Goal: Information Seeking & Learning: Learn about a topic

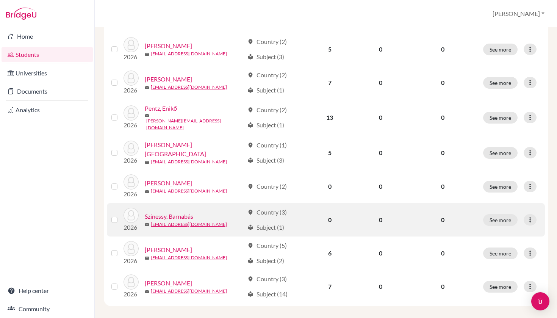
scroll to position [253, 0]
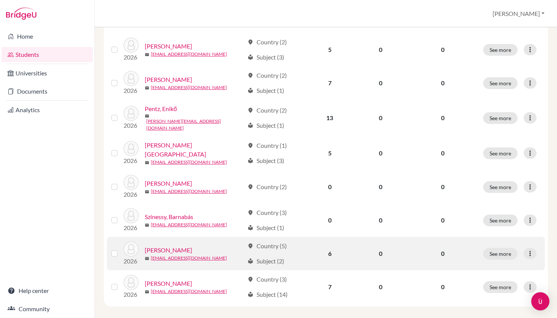
click at [166, 245] on link "[PERSON_NAME]" at bounding box center [168, 249] width 47 height 9
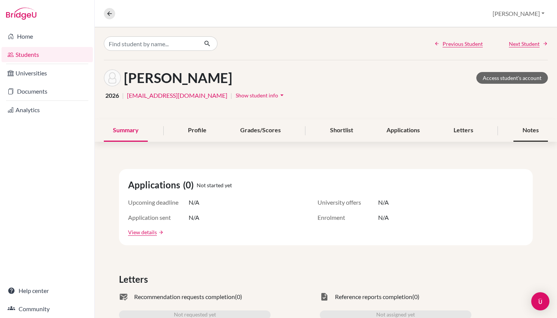
click at [522, 126] on div "Notes" at bounding box center [530, 130] width 34 height 22
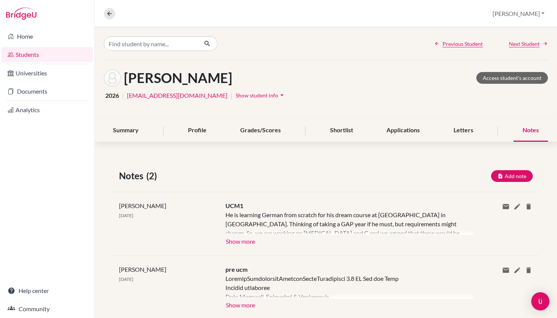
click at [250, 242] on button "Show more" at bounding box center [240, 240] width 30 height 11
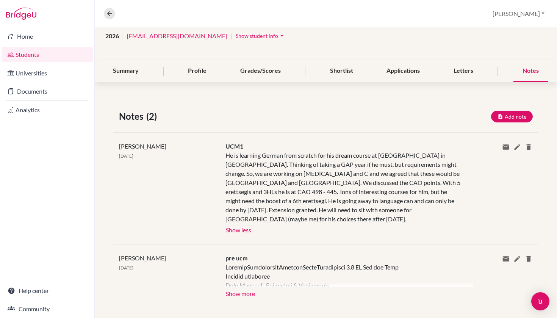
scroll to position [58, 0]
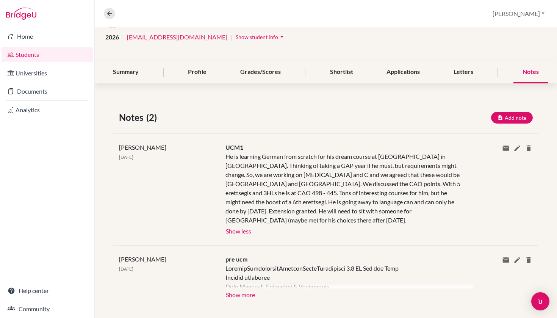
click at [237, 288] on button "Show more" at bounding box center [240, 293] width 30 height 11
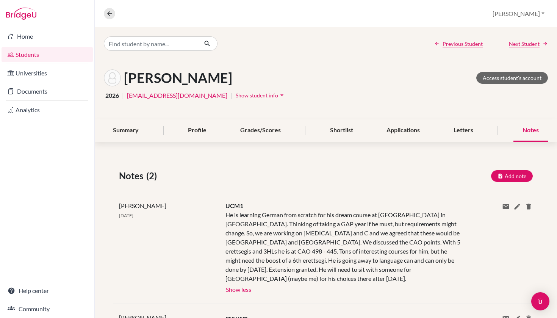
scroll to position [0, 0]
click at [106, 10] on icon at bounding box center [109, 13] width 7 height 7
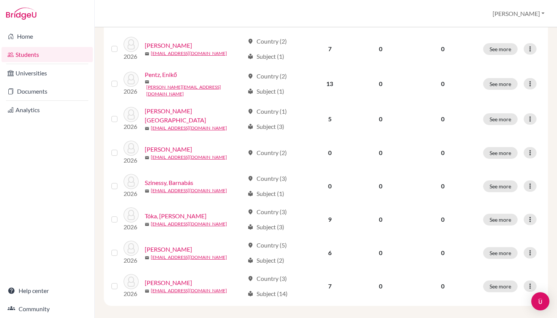
scroll to position [286, 0]
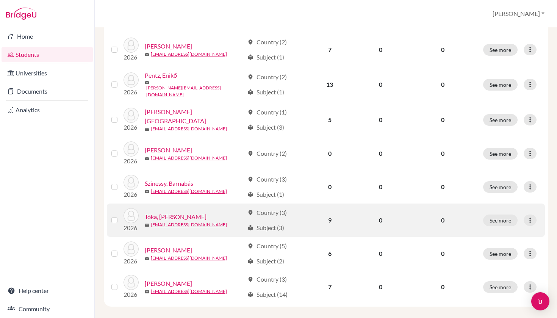
click at [166, 212] on link "Tóka, [PERSON_NAME]" at bounding box center [176, 216] width 62 height 9
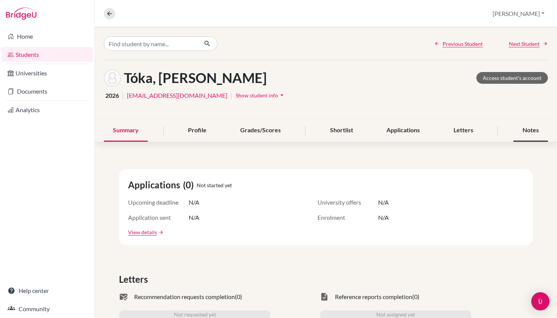
click at [525, 129] on div "Notes" at bounding box center [530, 130] width 34 height 22
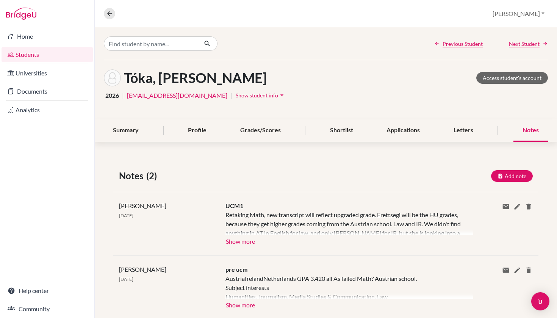
click at [242, 242] on button "Show more" at bounding box center [240, 240] width 30 height 11
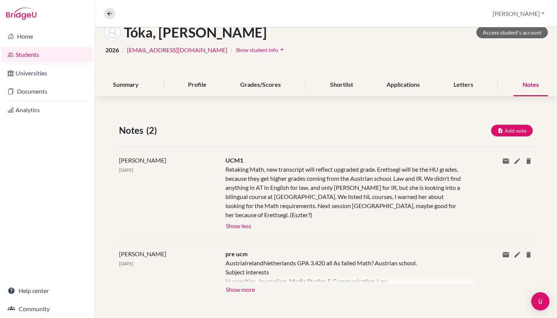
scroll to position [47, 0]
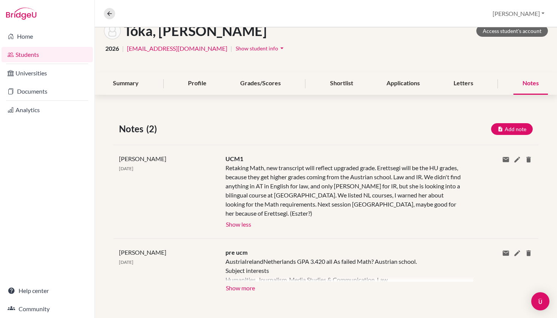
click at [241, 287] on button "Show more" at bounding box center [240, 286] width 30 height 11
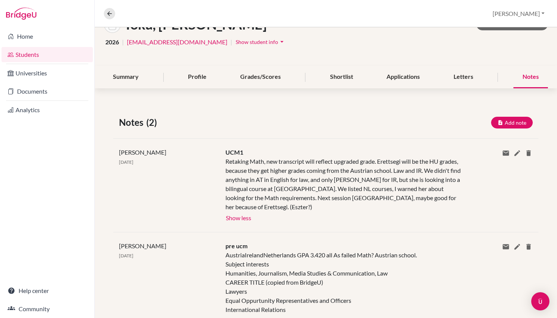
scroll to position [51, 0]
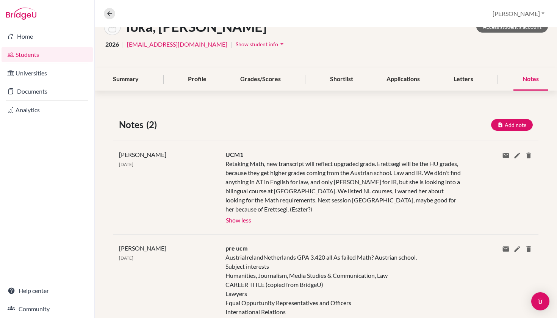
click at [52, 58] on link "Students" at bounding box center [47, 54] width 91 height 15
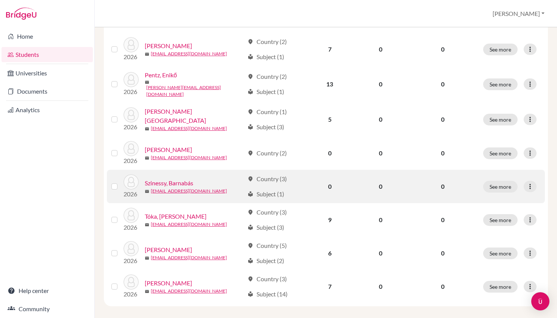
scroll to position [286, 0]
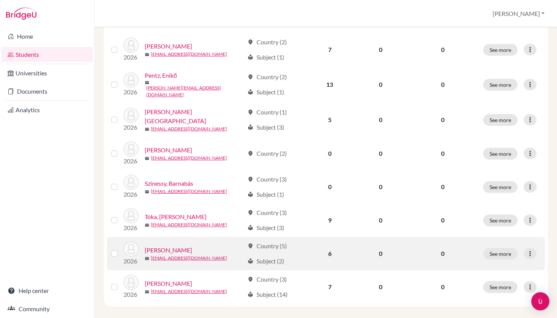
click at [166, 245] on link "[PERSON_NAME]" at bounding box center [168, 249] width 47 height 9
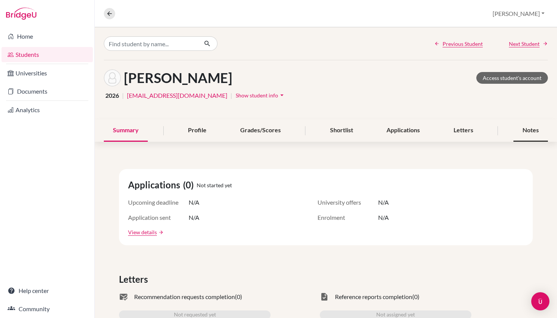
click at [528, 125] on div "Notes" at bounding box center [530, 130] width 34 height 22
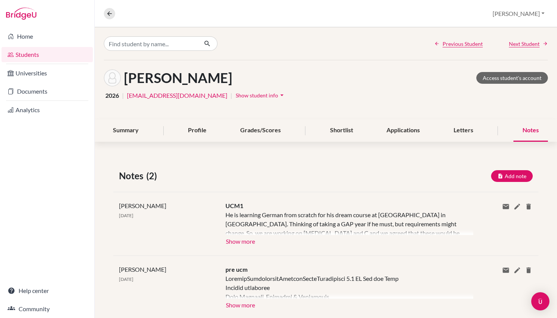
click at [234, 243] on button "Show more" at bounding box center [240, 240] width 30 height 11
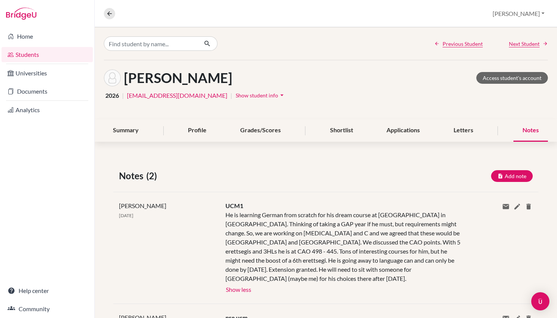
click at [278, 94] on icon "arrow_drop_down" at bounding box center [282, 95] width 8 height 8
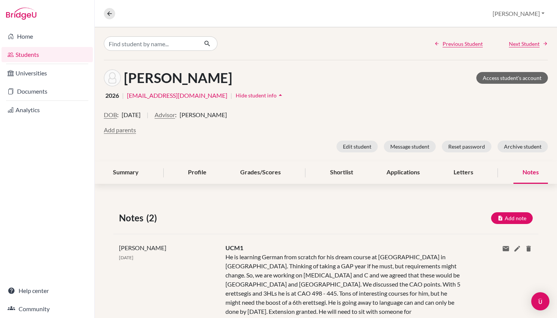
click at [276, 94] on icon "arrow_drop_up" at bounding box center [280, 95] width 8 height 8
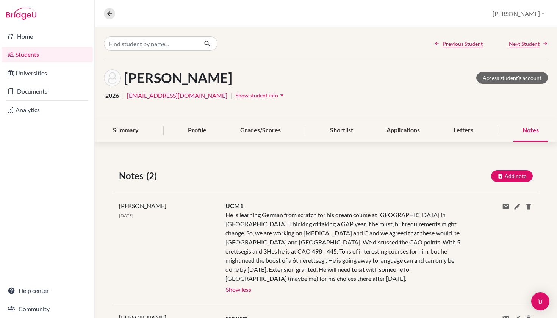
click at [528, 127] on div "Notes" at bounding box center [530, 130] width 34 height 22
click at [22, 51] on link "Students" at bounding box center [47, 54] width 91 height 15
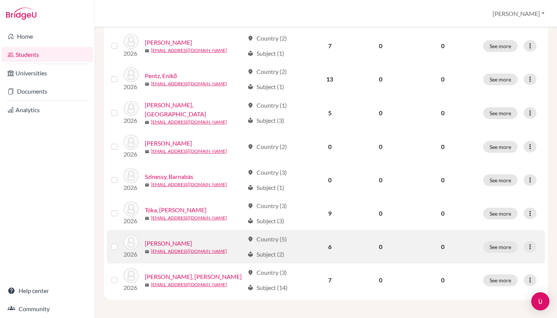
scroll to position [286, 0]
click at [171, 242] on link "[PERSON_NAME]" at bounding box center [168, 243] width 47 height 9
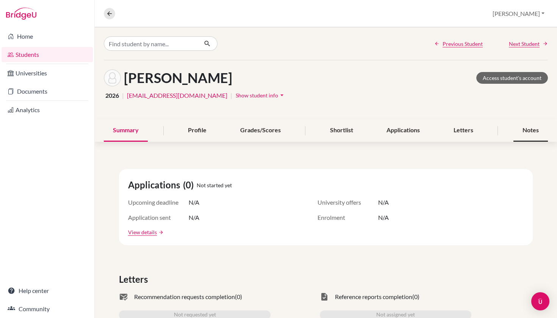
click at [530, 131] on div "Notes" at bounding box center [530, 130] width 34 height 22
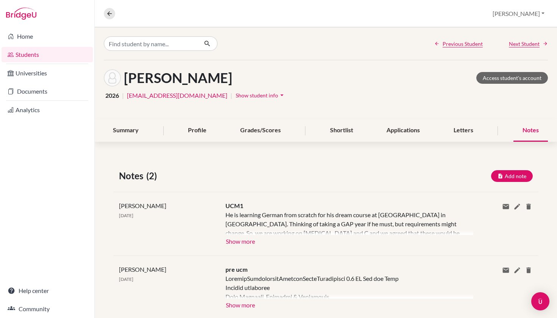
click at [249, 244] on button "Show more" at bounding box center [240, 240] width 30 height 11
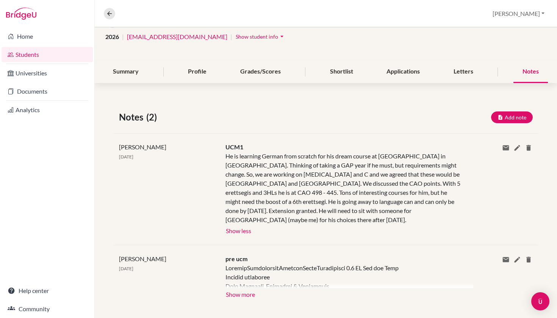
scroll to position [58, 0]
click at [239, 288] on button "Show more" at bounding box center [240, 293] width 30 height 11
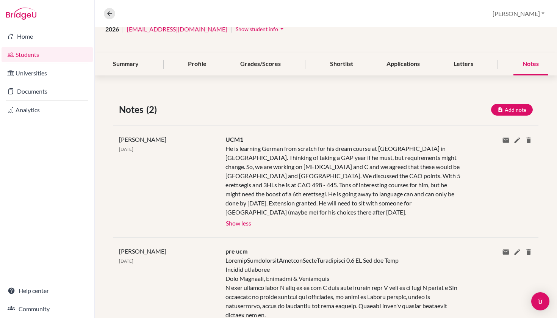
scroll to position [65, 0]
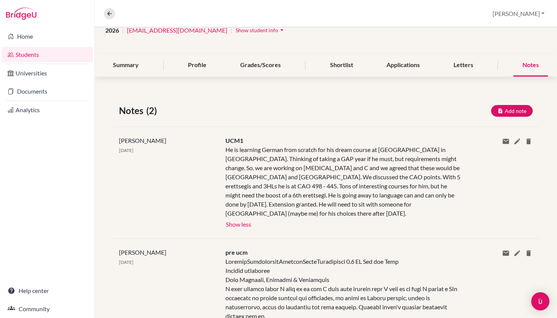
click at [67, 51] on link "Students" at bounding box center [47, 54] width 91 height 15
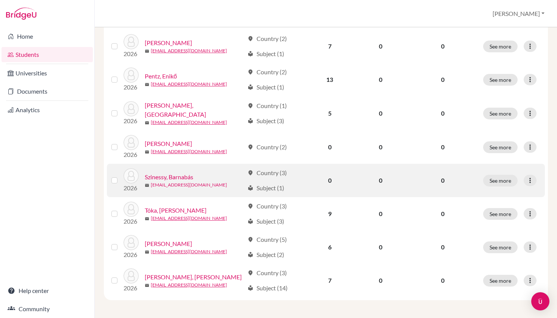
scroll to position [286, 0]
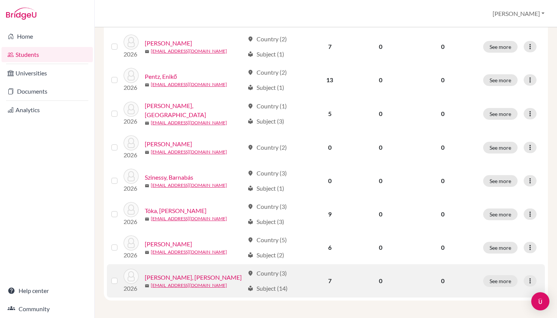
click at [167, 275] on link "[PERSON_NAME], [PERSON_NAME]" at bounding box center [193, 277] width 97 height 9
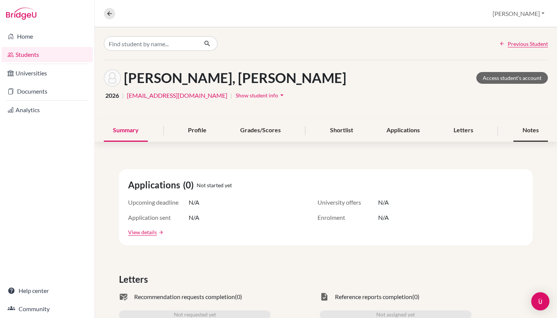
click at [518, 130] on div "Notes" at bounding box center [530, 130] width 34 height 22
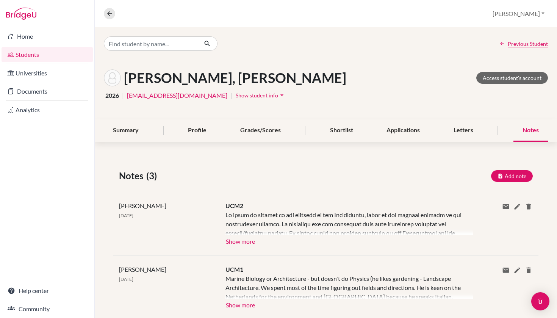
click at [244, 239] on button "Show more" at bounding box center [240, 240] width 30 height 11
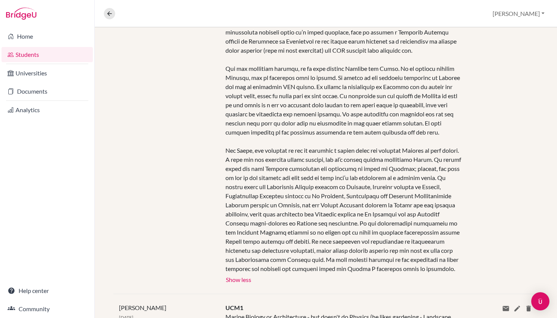
scroll to position [237, 0]
